Goal: Information Seeking & Learning: Learn about a topic

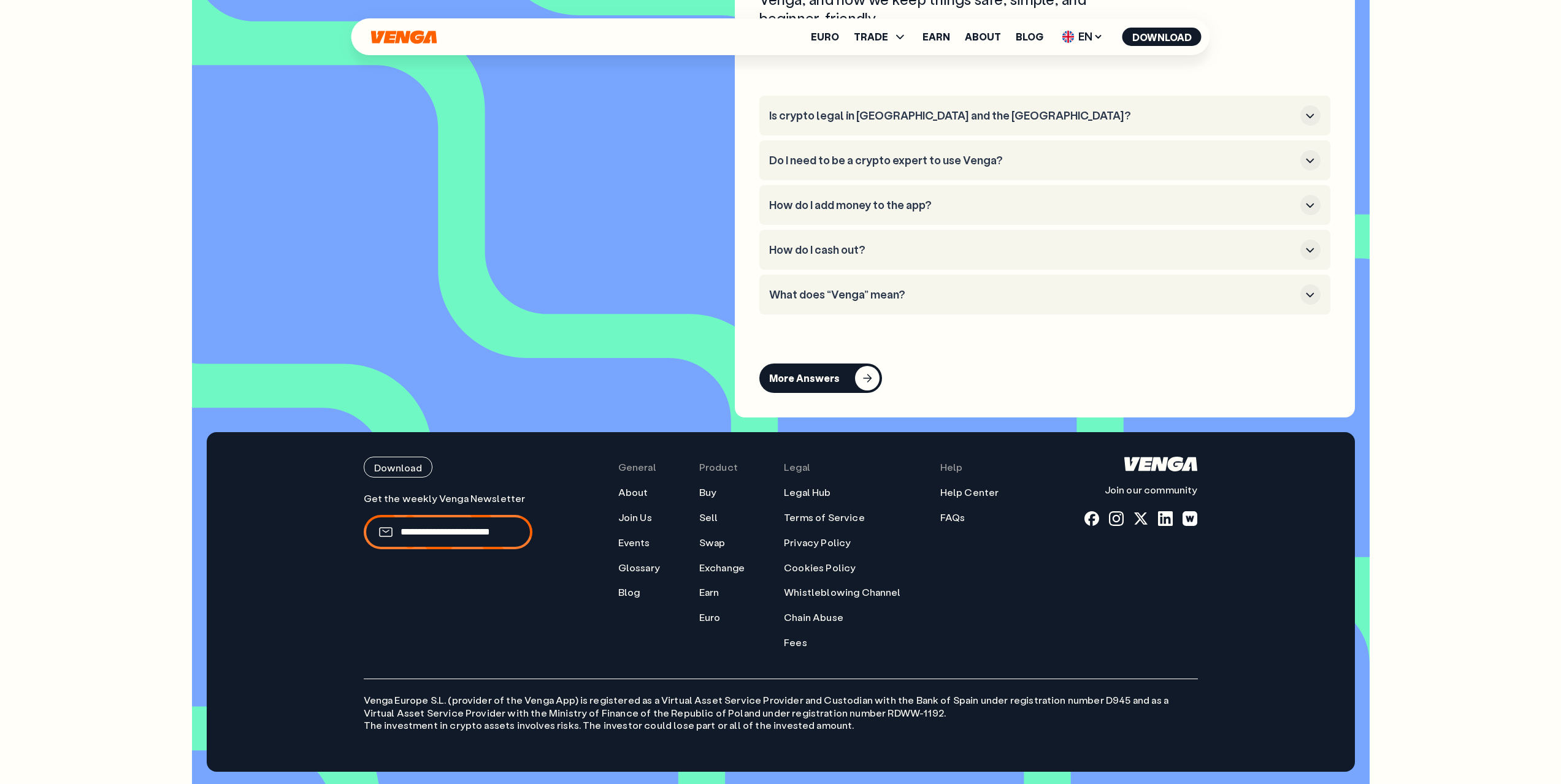
scroll to position [6177, 0]
click at [826, 510] on ul "Legal Hub Terms of Service Privacy Policy Cookies Policy Whistleblowing Channel…" at bounding box center [842, 567] width 117 height 163
click at [824, 518] on link "Terms of Service" at bounding box center [824, 518] width 81 height 13
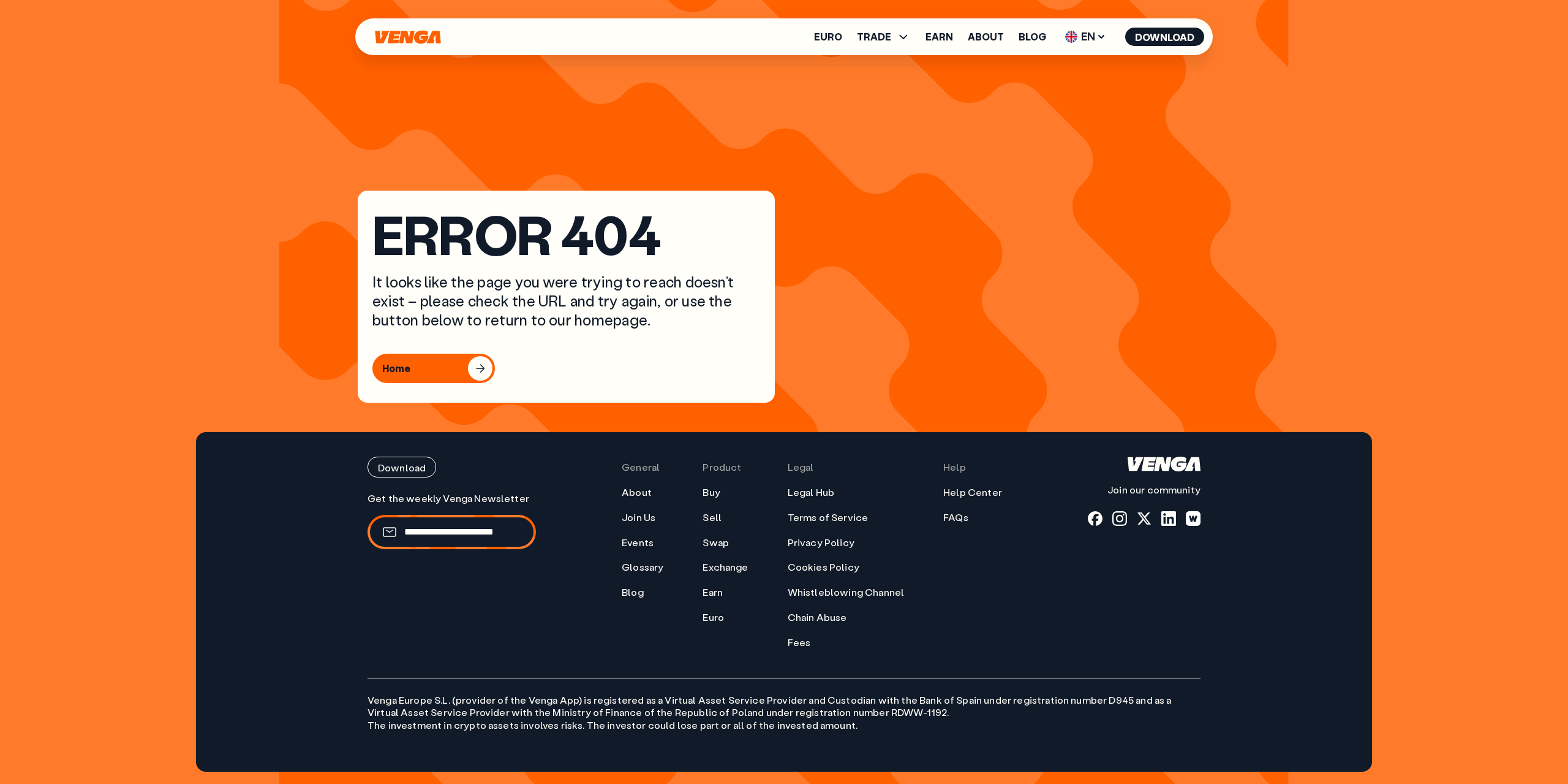
click at [809, 518] on link "Terms of Service" at bounding box center [828, 518] width 81 height 13
click at [807, 545] on link "Privacy Policy" at bounding box center [821, 543] width 67 height 13
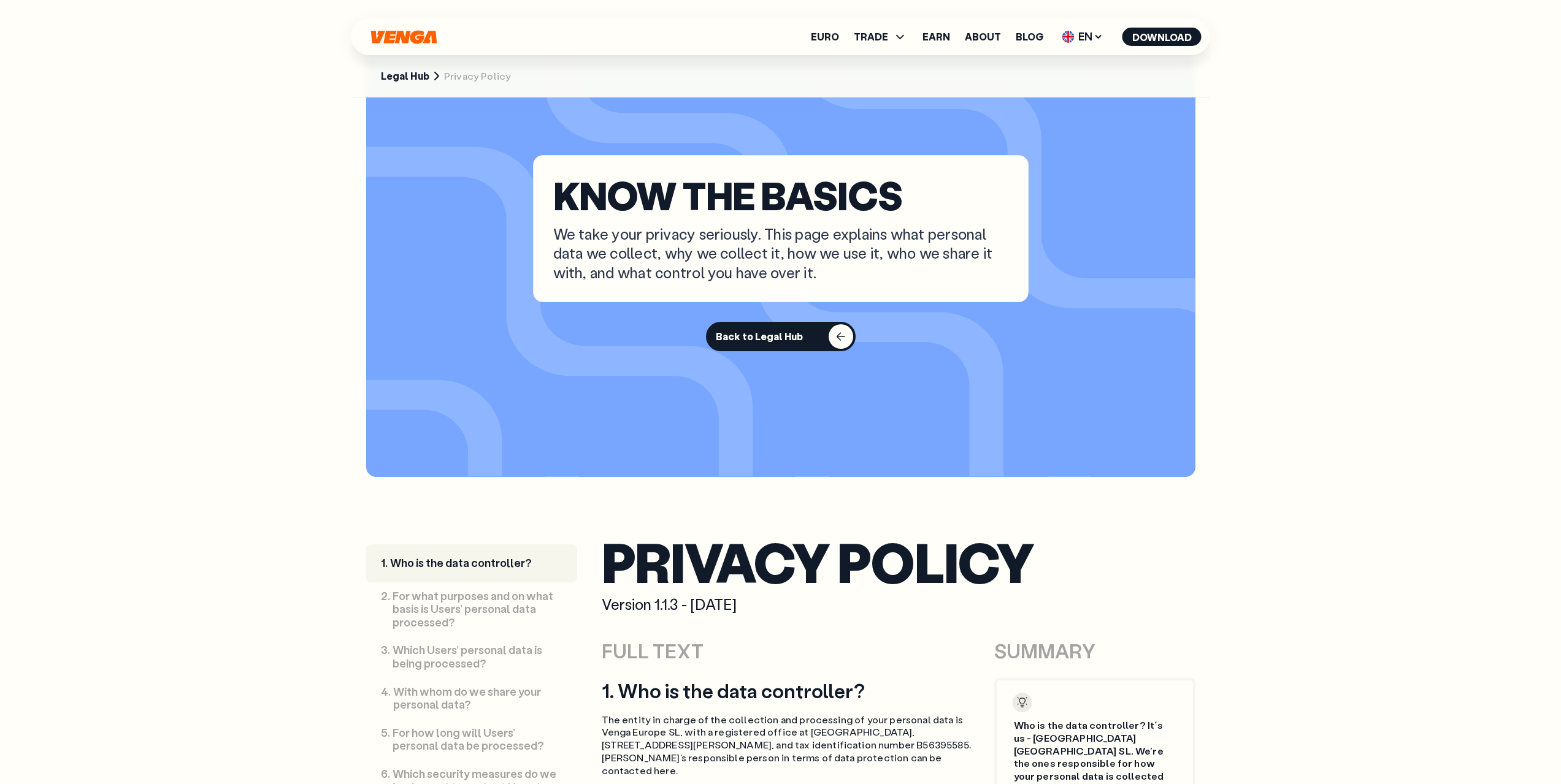
scroll to position [116, 0]
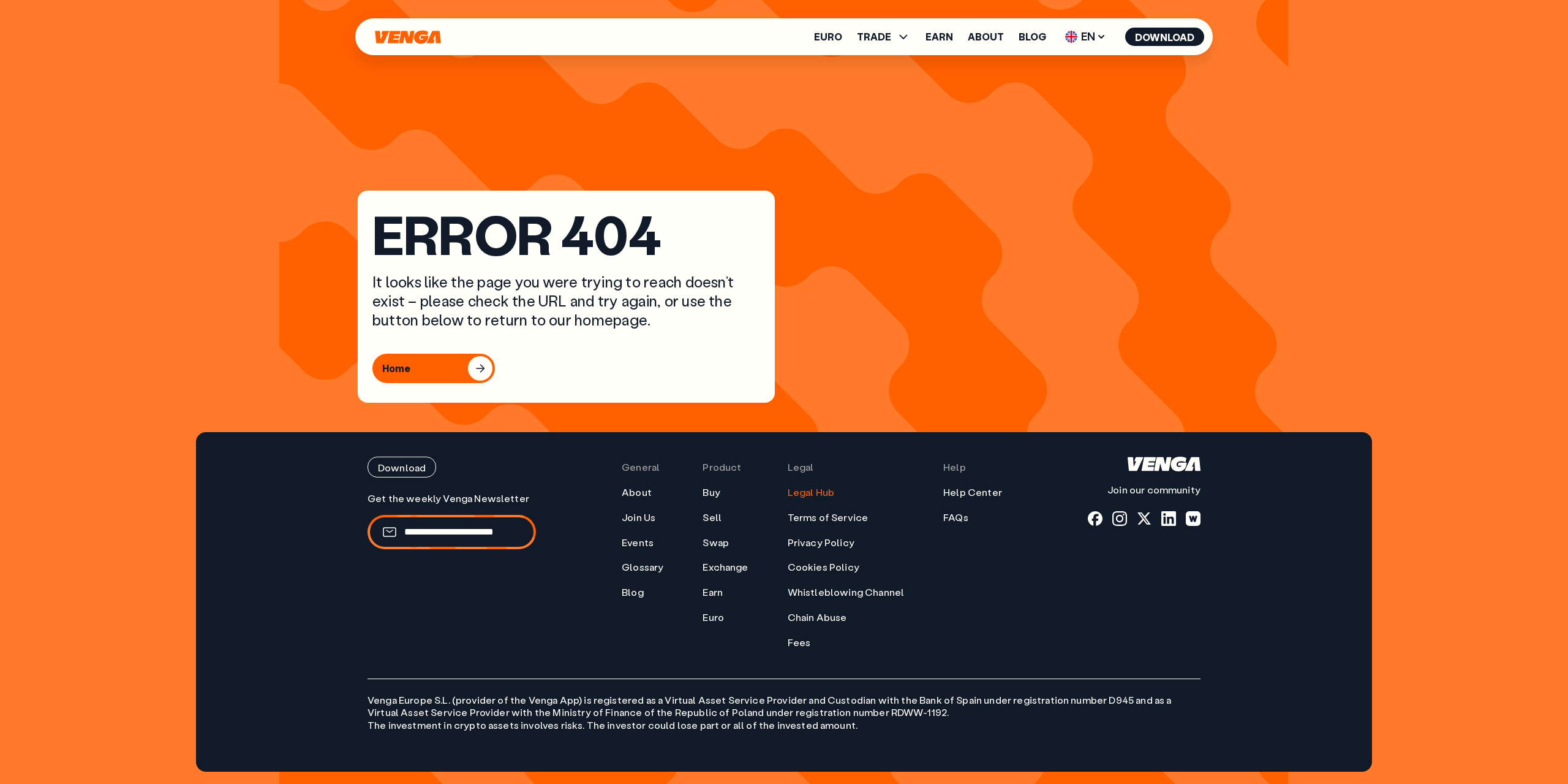
click at [818, 497] on link "Legal Hub" at bounding box center [811, 492] width 47 height 13
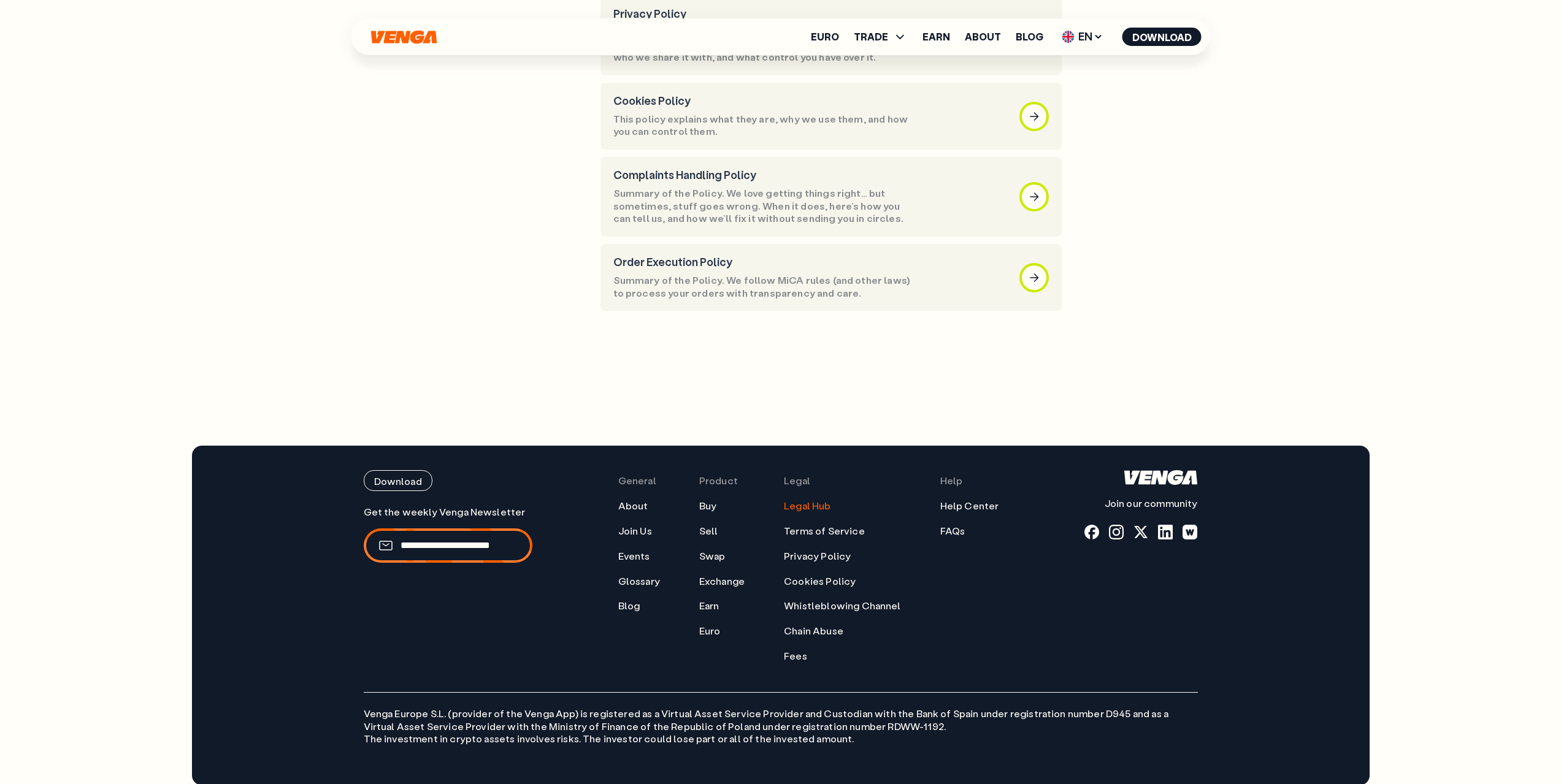
scroll to position [731, 0]
click at [820, 549] on link "Privacy Policy" at bounding box center [817, 556] width 67 height 13
click at [1517, 533] on div "Download Join our community General About Join Us Events Glossary Blog Product …" at bounding box center [780, 620] width 1561 height 352
